Goal: Transaction & Acquisition: Download file/media

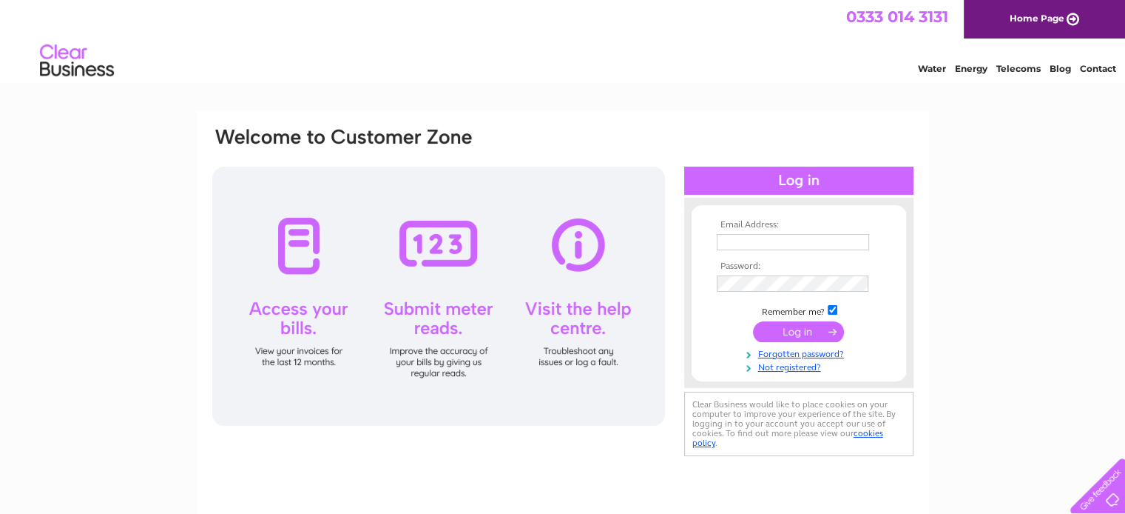
type input "thegalleryboutique29@gmail.com"
click at [792, 331] on input "submit" at bounding box center [798, 331] width 91 height 21
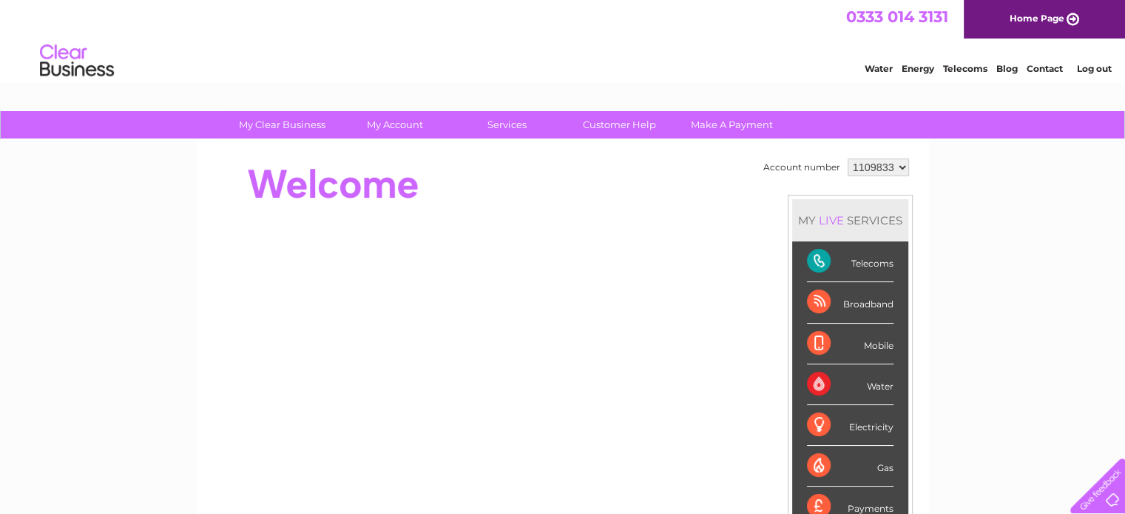
click at [878, 263] on div "Telecoms" at bounding box center [850, 261] width 87 height 41
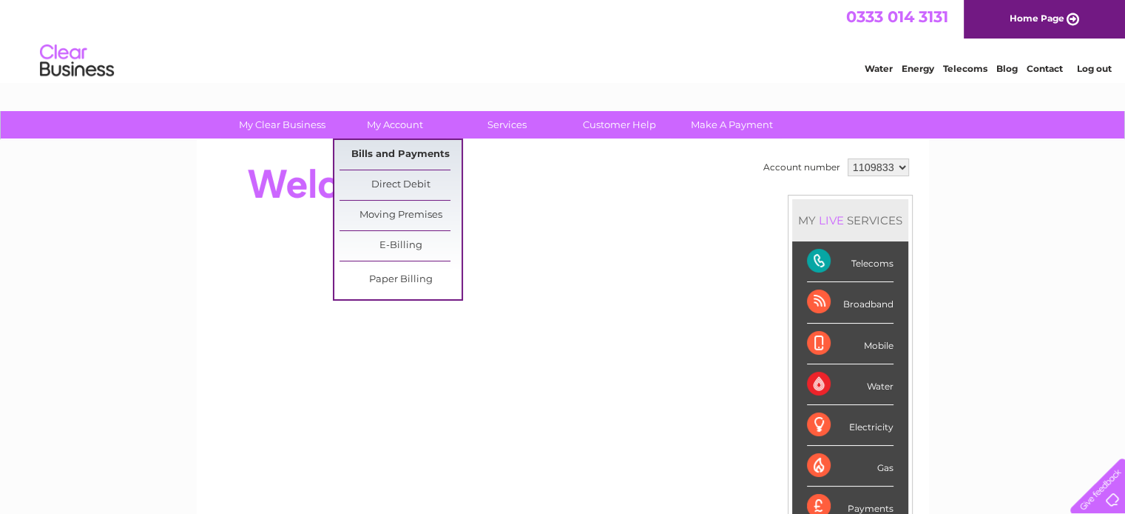
click at [390, 155] on link "Bills and Payments" at bounding box center [401, 155] width 122 height 30
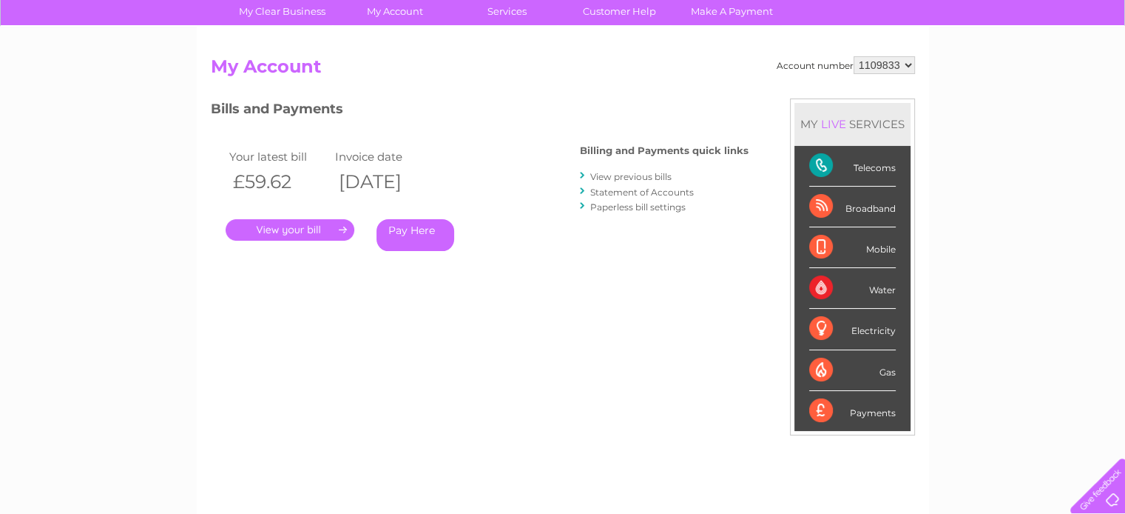
scroll to position [148, 0]
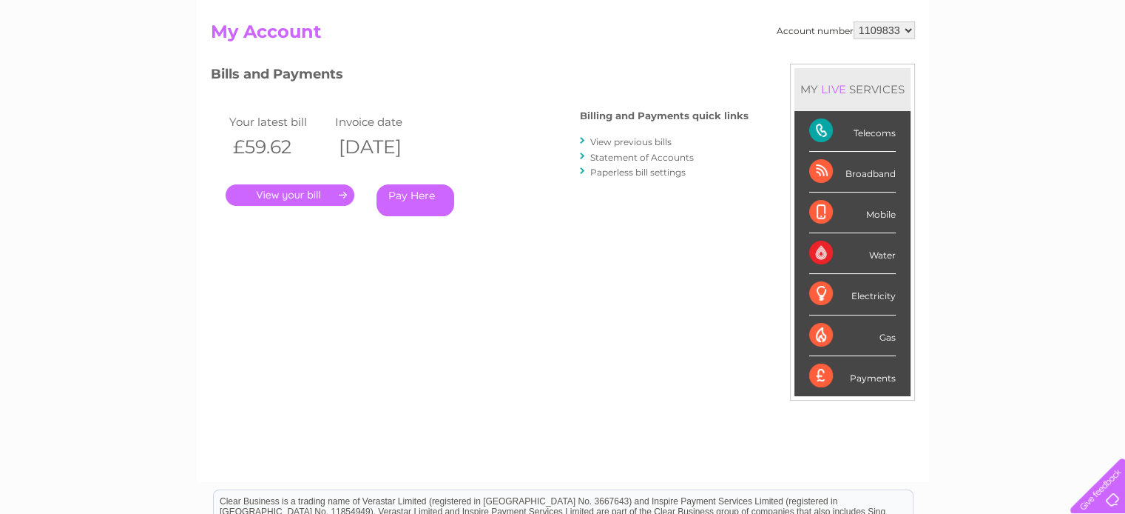
click at [305, 190] on link "." at bounding box center [290, 194] width 129 height 21
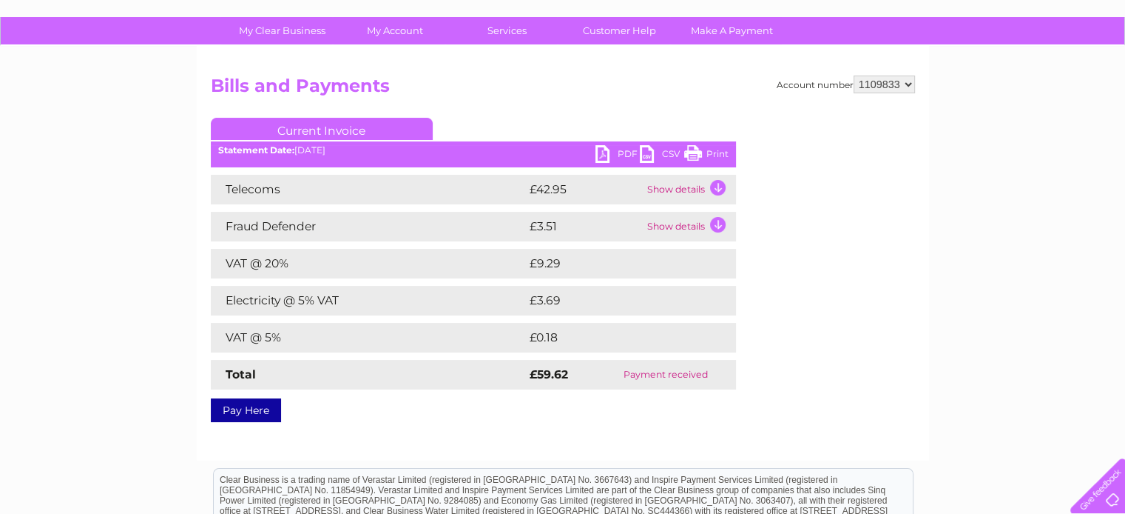
scroll to position [82, 0]
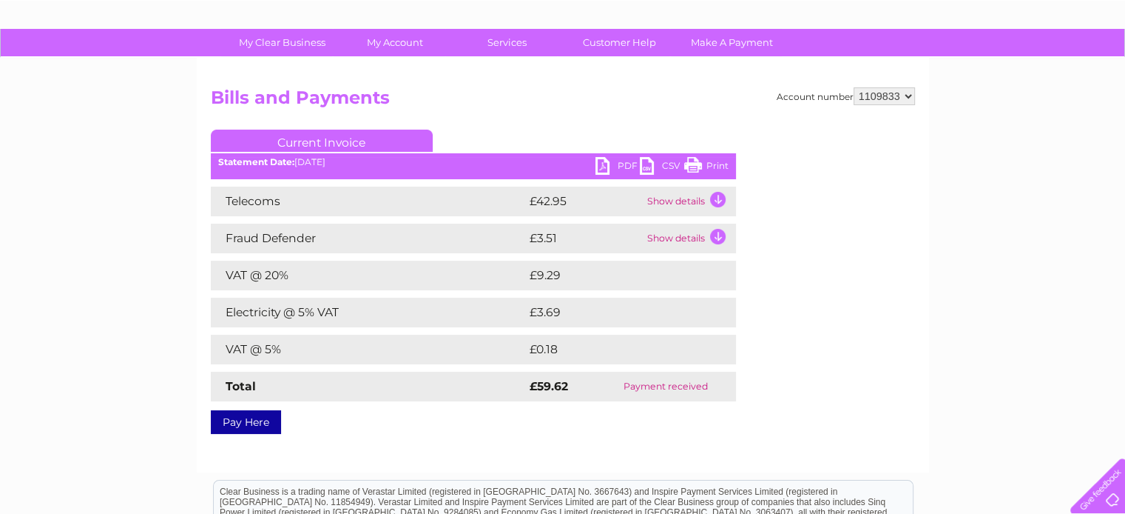
click at [613, 166] on link "PDF" at bounding box center [618, 167] width 44 height 21
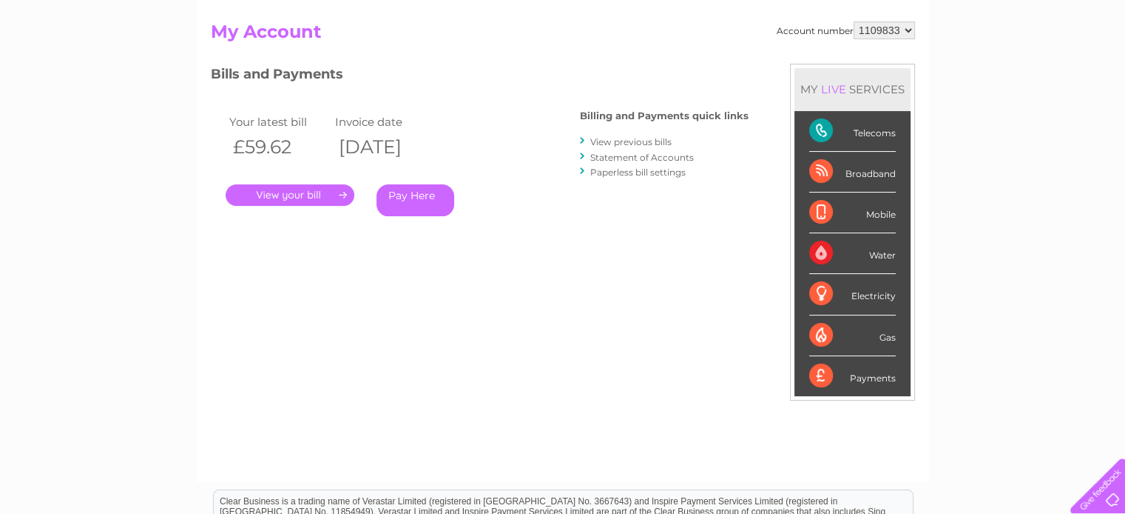
click at [612, 142] on link "View previous bills" at bounding box center [630, 141] width 81 height 11
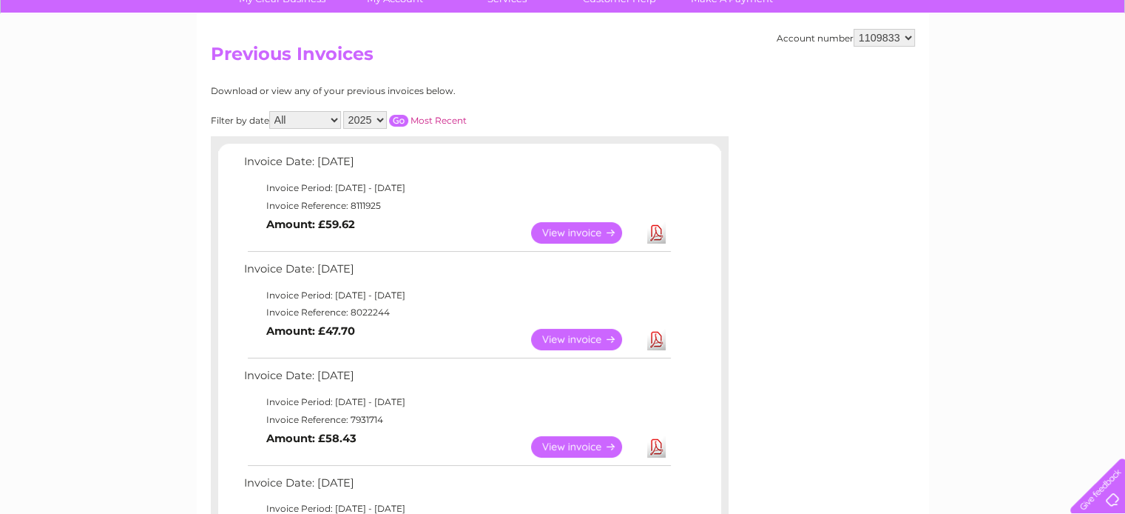
scroll to position [74, 0]
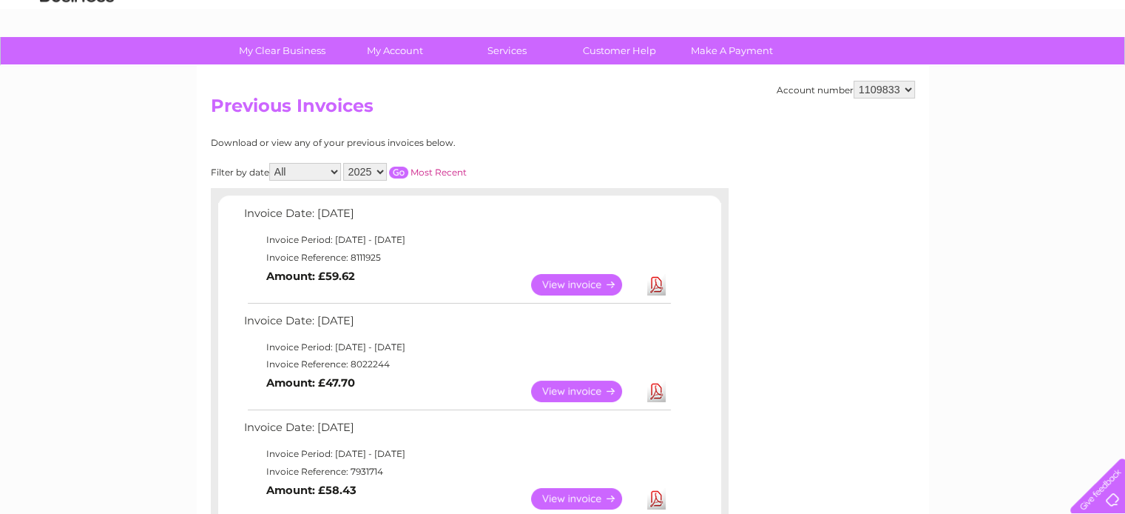
click at [657, 286] on link "Download" at bounding box center [656, 284] width 18 height 21
click at [654, 387] on link "Download" at bounding box center [656, 390] width 18 height 21
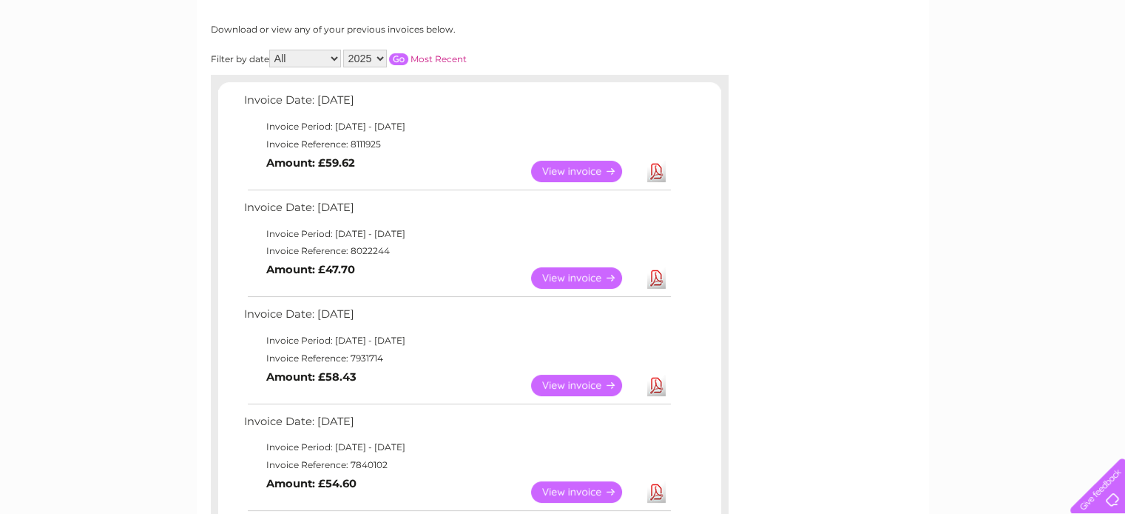
scroll to position [222, 0]
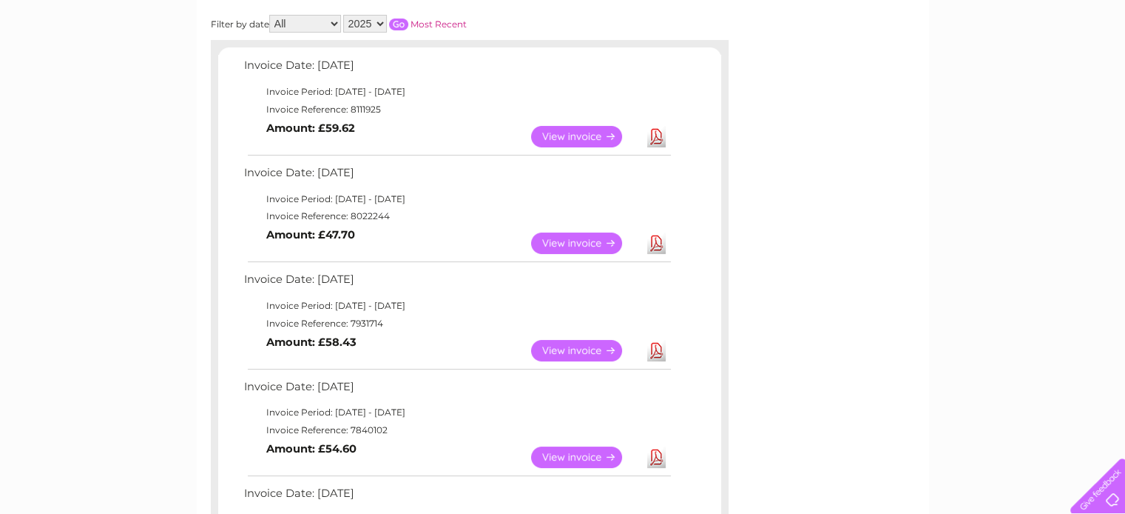
click at [660, 354] on link "Download" at bounding box center [656, 350] width 18 height 21
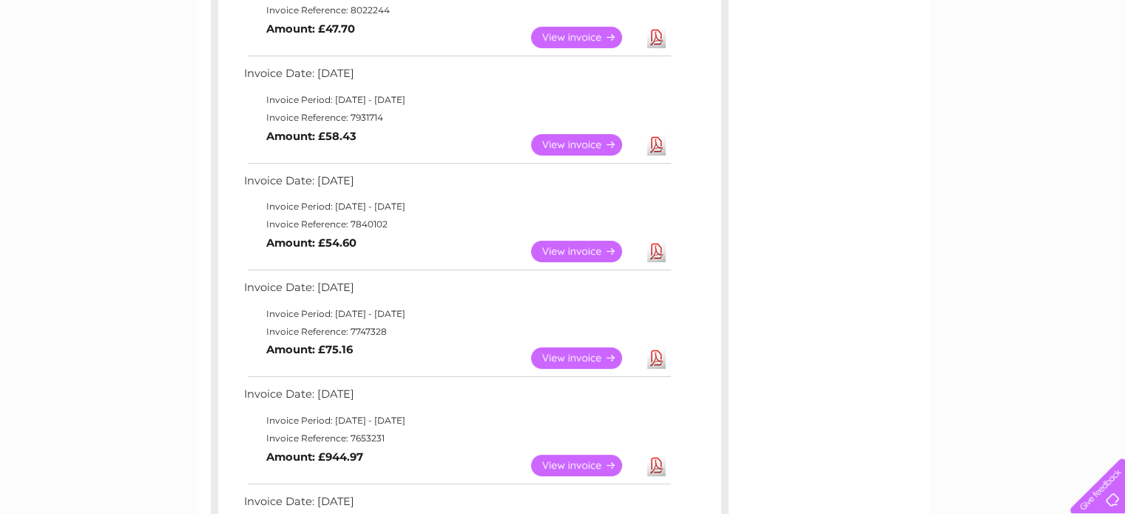
scroll to position [444, 0]
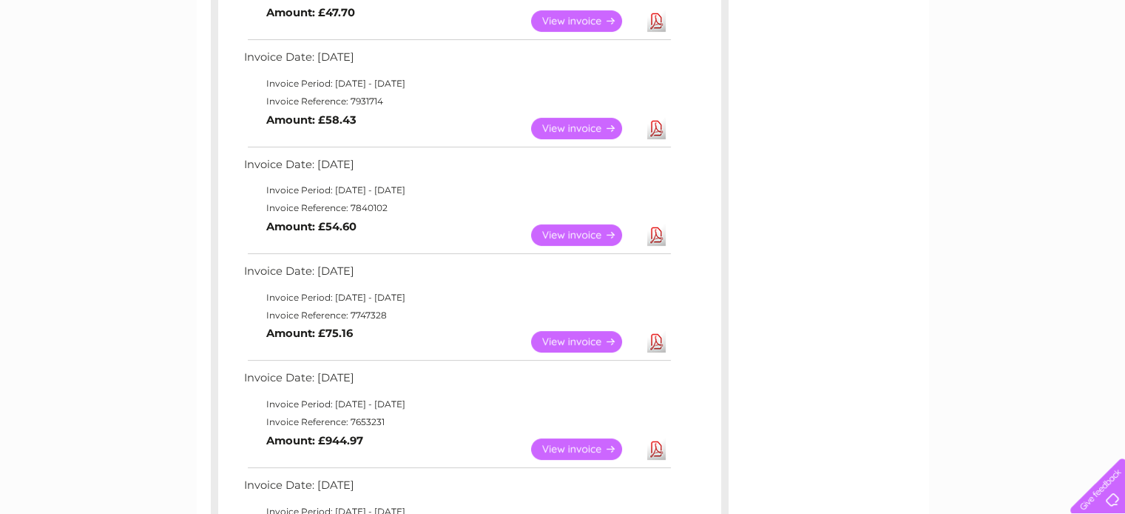
click at [652, 232] on link "Download" at bounding box center [656, 234] width 18 height 21
click at [648, 338] on link "Download" at bounding box center [656, 341] width 18 height 21
click at [651, 440] on link "Download" at bounding box center [656, 448] width 18 height 21
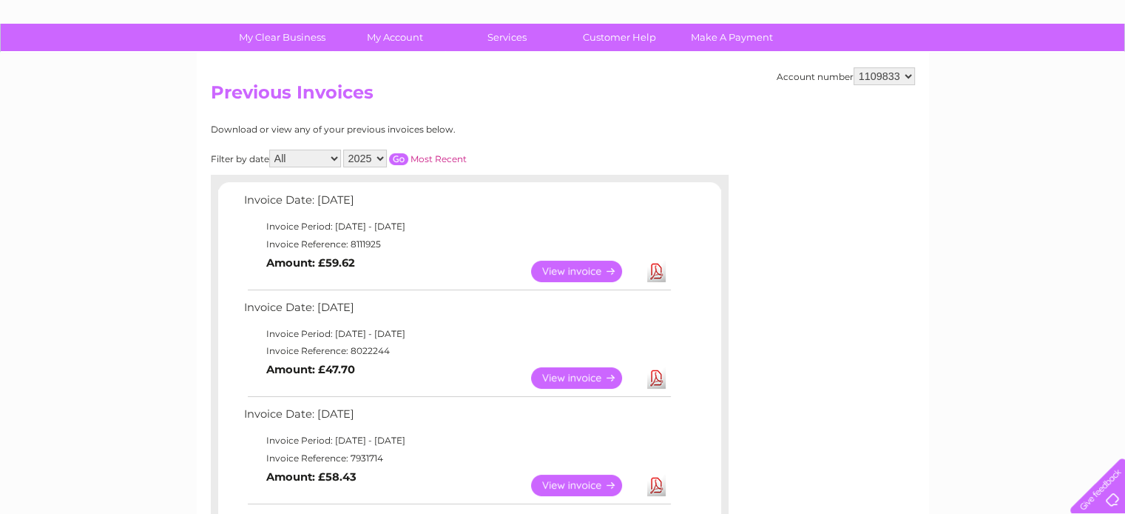
scroll to position [0, 0]
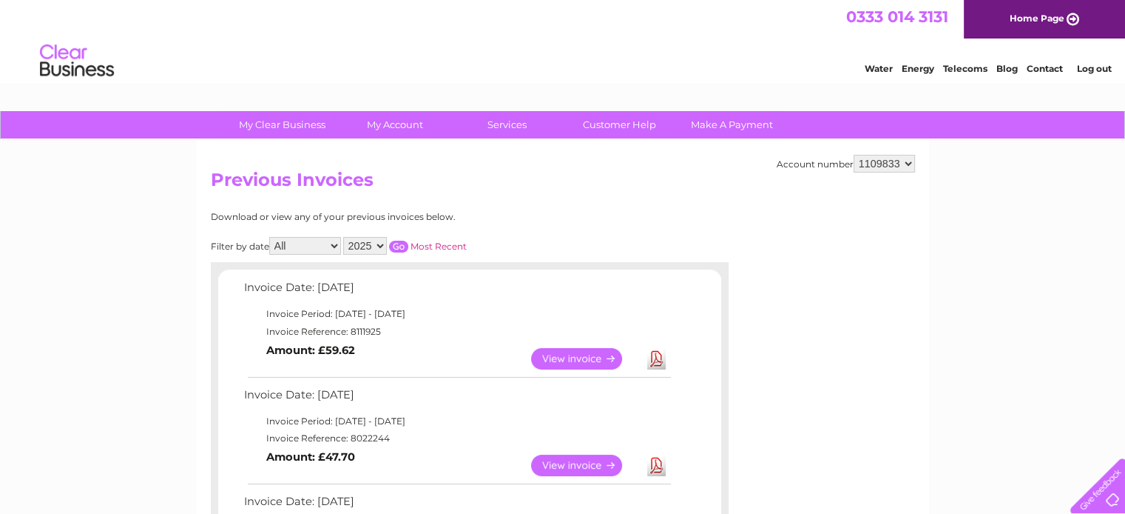
click at [1099, 66] on link "Log out" at bounding box center [1094, 68] width 35 height 11
